Goal: Information Seeking & Learning: Learn about a topic

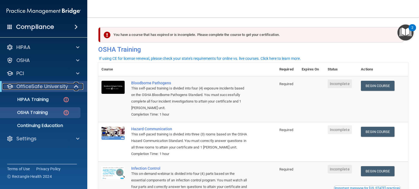
click at [74, 86] on span at bounding box center [76, 86] width 5 height 7
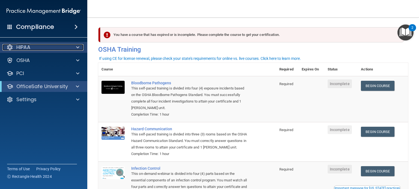
click at [77, 47] on span at bounding box center [77, 47] width 3 height 7
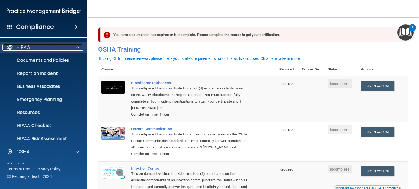
click at [24, 48] on p "HIPAA" at bounding box center [23, 47] width 14 height 7
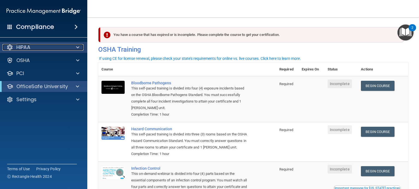
click at [80, 49] on div at bounding box center [77, 47] width 14 height 7
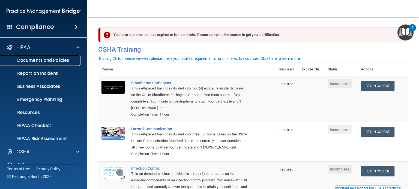
click at [47, 64] on link "Documents and Policies" at bounding box center [38, 60] width 86 height 11
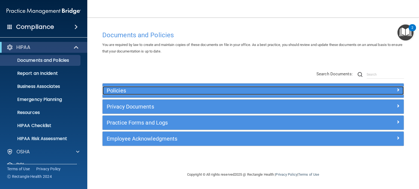
click at [397, 89] on span at bounding box center [397, 90] width 3 height 7
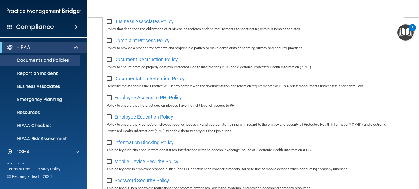
scroll to position [109, 0]
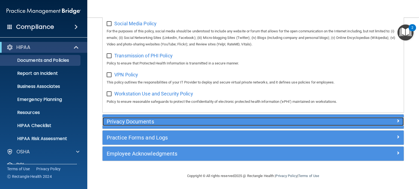
click at [149, 119] on h5 "Privacy Documents" at bounding box center [215, 122] width 217 height 6
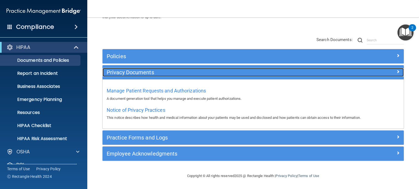
scroll to position [34, 0]
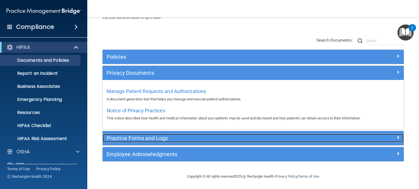
click at [159, 139] on h5 "Practice Forms and Logs" at bounding box center [215, 138] width 217 height 6
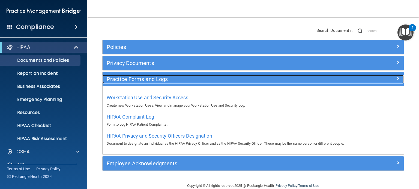
scroll to position [53, 0]
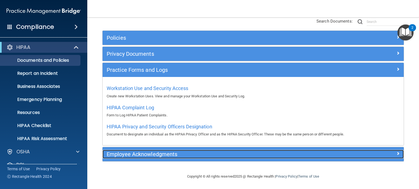
click at [167, 153] on h5 "Employee Acknowledgments" at bounding box center [215, 155] width 217 height 6
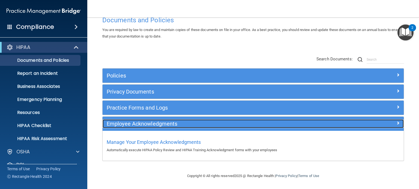
scroll to position [14, 0]
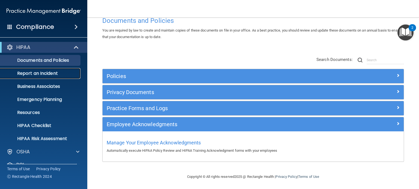
click at [48, 74] on p "Report an Incident" at bounding box center [41, 73] width 74 height 5
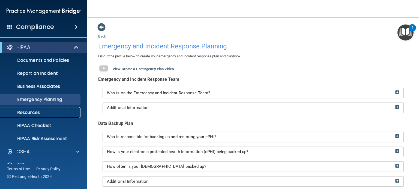
click at [31, 112] on p "Resources" at bounding box center [41, 112] width 74 height 5
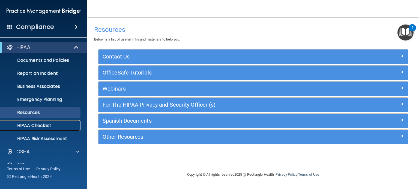
click at [38, 127] on p "HIPAA Checklist" at bounding box center [41, 125] width 74 height 5
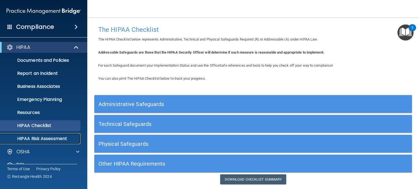
click at [34, 140] on p "HIPAA Risk Assessment" at bounding box center [41, 138] width 74 height 5
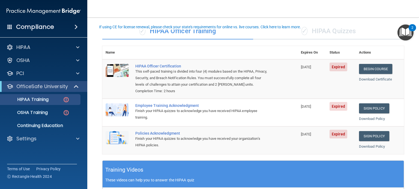
scroll to position [27, 0]
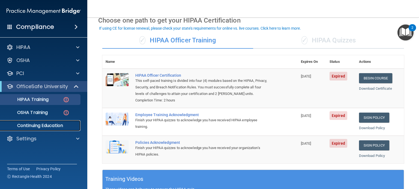
click at [49, 126] on p "Continuing Education" at bounding box center [41, 125] width 74 height 5
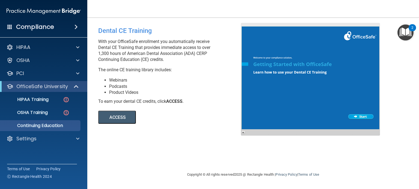
click at [119, 118] on button "ACCESS" at bounding box center [117, 117] width 38 height 13
click at [75, 87] on span at bounding box center [76, 86] width 5 height 7
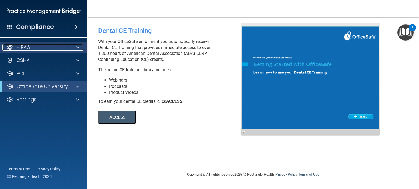
click at [75, 48] on div at bounding box center [77, 47] width 14 height 7
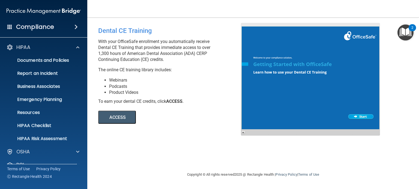
drag, startPoint x: 269, startPoint y: 159, endPoint x: 262, endPoint y: 155, distance: 7.6
click at [269, 159] on div "Dental CE Training With your OfficeSafe enrollment you automatically receive De…" at bounding box center [253, 94] width 310 height 143
click at [305, 153] on div "Dental CE Training With your OfficeSafe enrollment you automatically receive De…" at bounding box center [253, 94] width 310 height 143
click at [77, 46] on span at bounding box center [77, 47] width 3 height 7
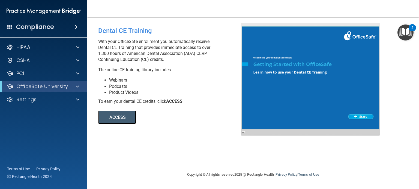
click at [281, 155] on div "Dental CE Training With your OfficeSafe enrollment you automatically receive De…" at bounding box center [253, 94] width 310 height 143
click at [293, 143] on div "Dental CE Training With your OfficeSafe enrollment you automatically receive De…" at bounding box center [253, 94] width 310 height 143
click at [306, 159] on div "Dental CE Training With your OfficeSafe enrollment you automatically receive De…" at bounding box center [253, 94] width 310 height 143
click at [30, 46] on p "HIPAA" at bounding box center [23, 47] width 14 height 7
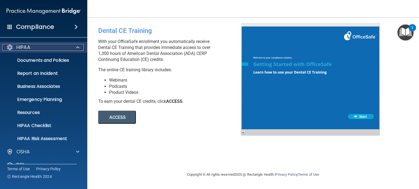
click at [77, 47] on span at bounding box center [77, 47] width 3 height 7
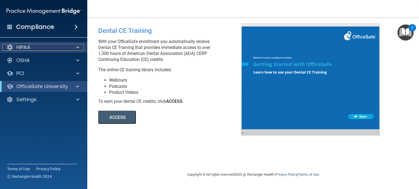
click at [32, 49] on div "HIPAA" at bounding box center [36, 47] width 68 height 7
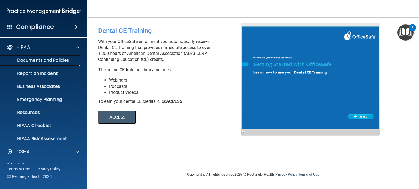
click at [44, 61] on p "Documents and Policies" at bounding box center [41, 60] width 74 height 5
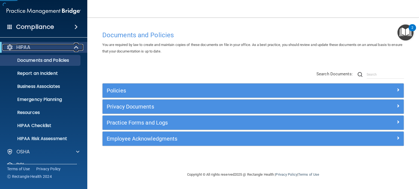
click at [76, 48] on span at bounding box center [76, 47] width 5 height 7
